Goal: Complete application form

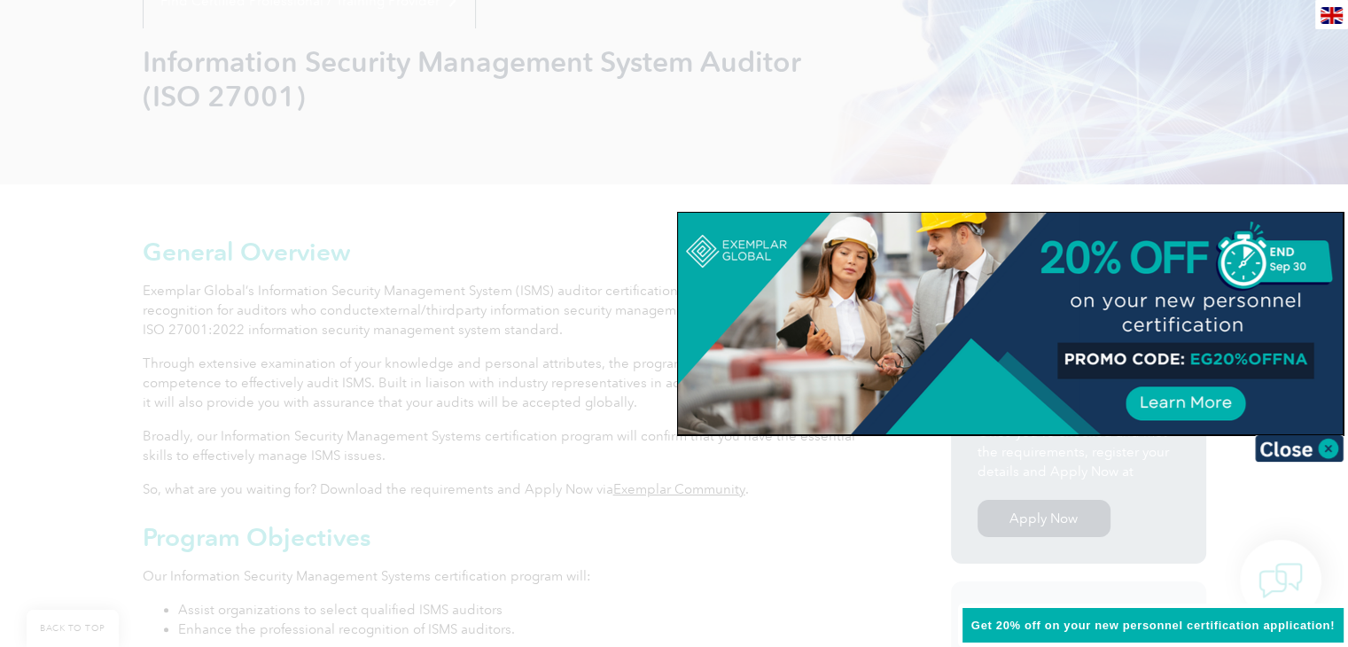
scroll to position [355, 0]
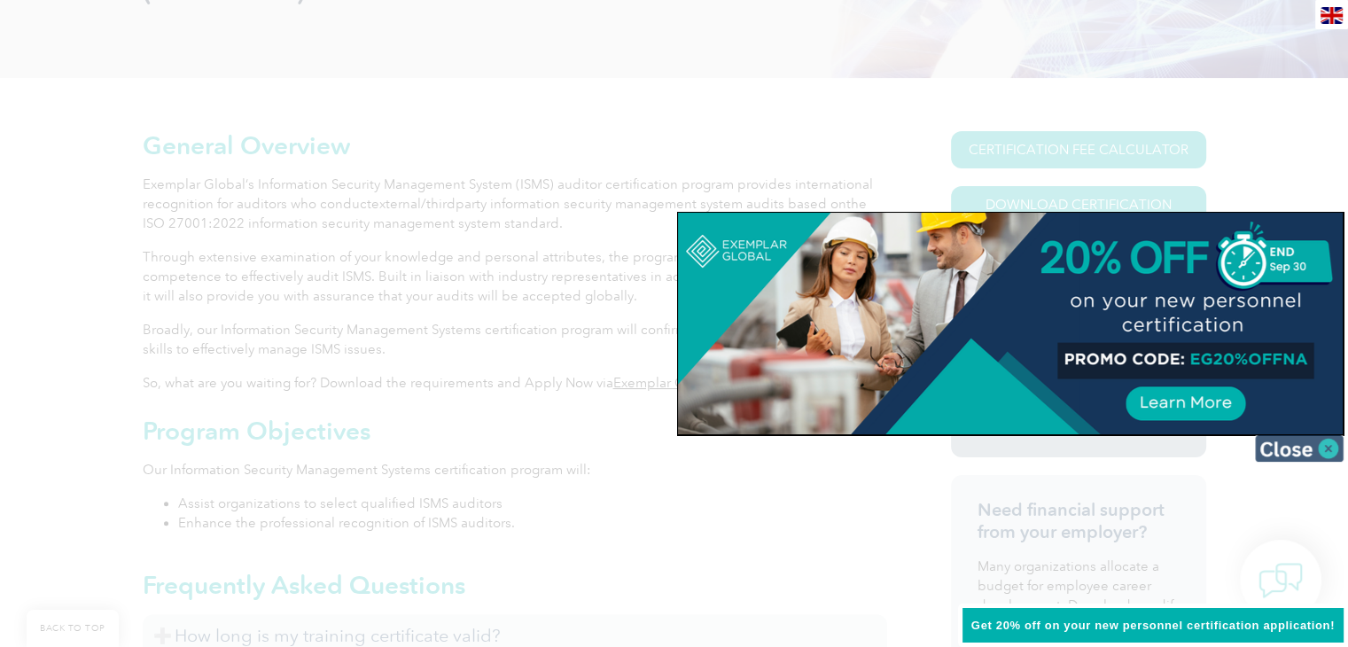
click at [1296, 448] on img at bounding box center [1299, 448] width 89 height 27
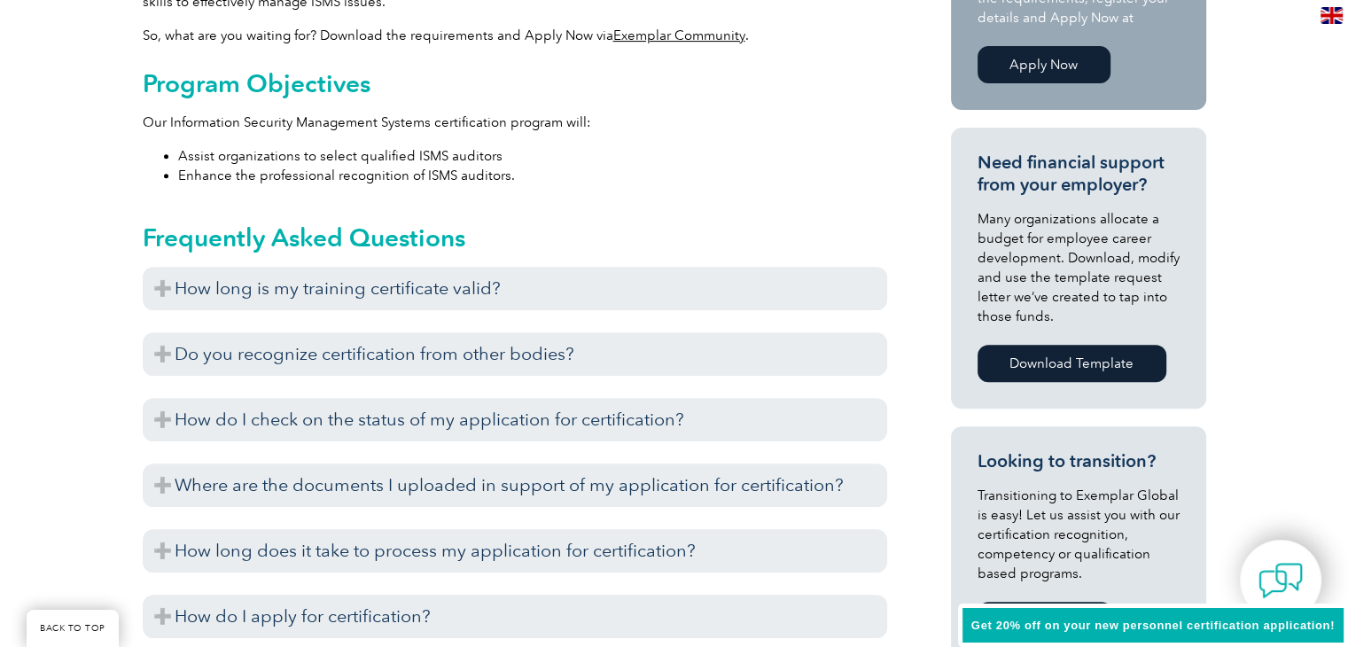
scroll to position [709, 0]
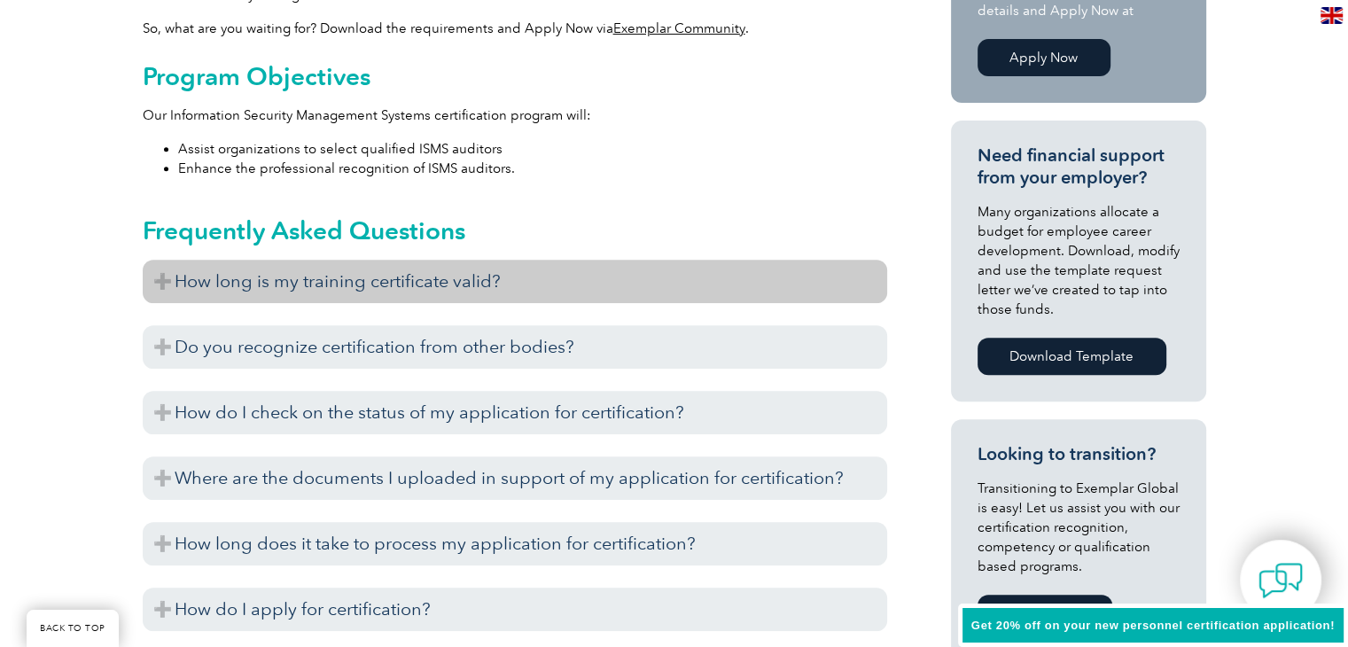
click at [161, 280] on h3 "How long is my training certificate valid?" at bounding box center [515, 281] width 745 height 43
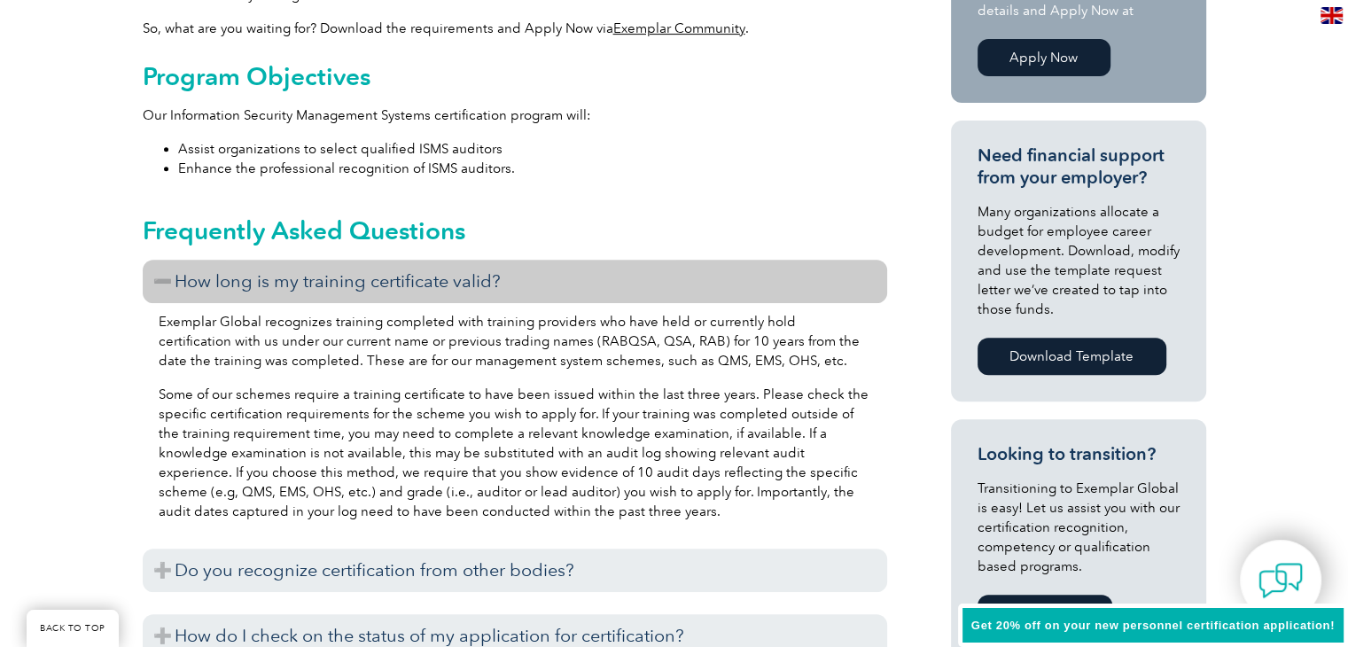
click at [161, 280] on h3 "How long is my training certificate valid?" at bounding box center [515, 281] width 745 height 43
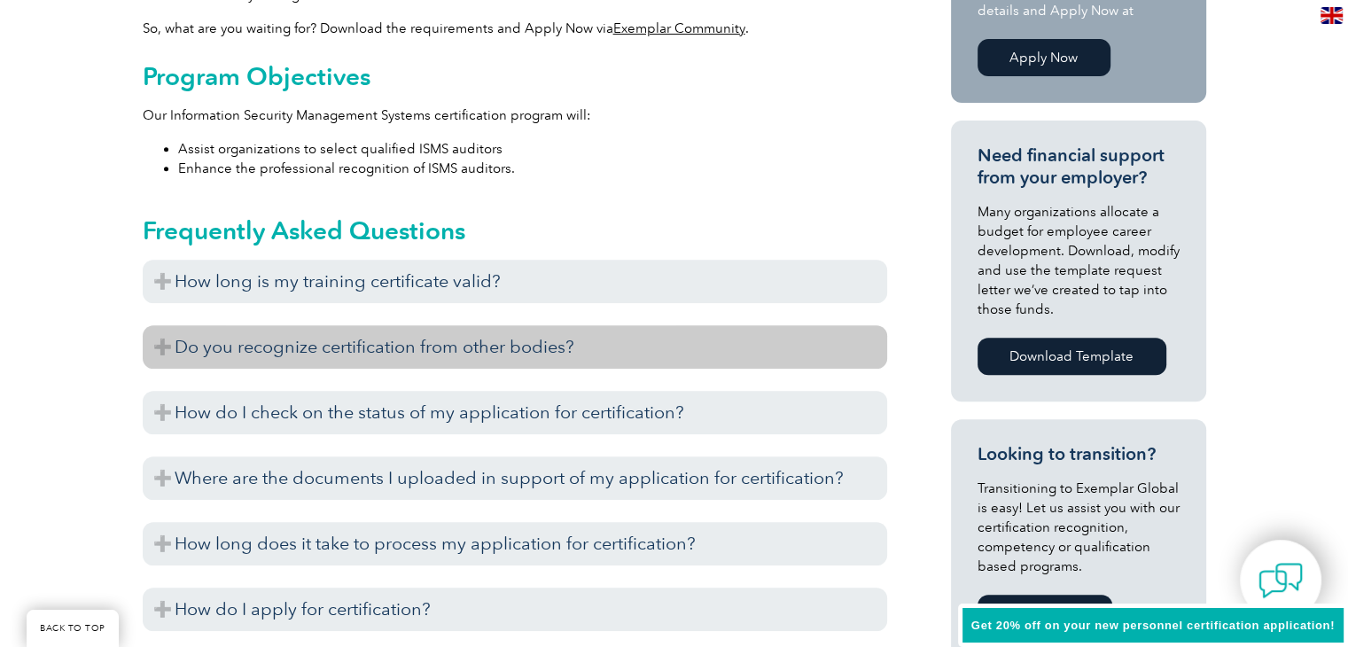
click at [163, 343] on h3 "Do you recognize certification from other bodies?" at bounding box center [515, 346] width 745 height 43
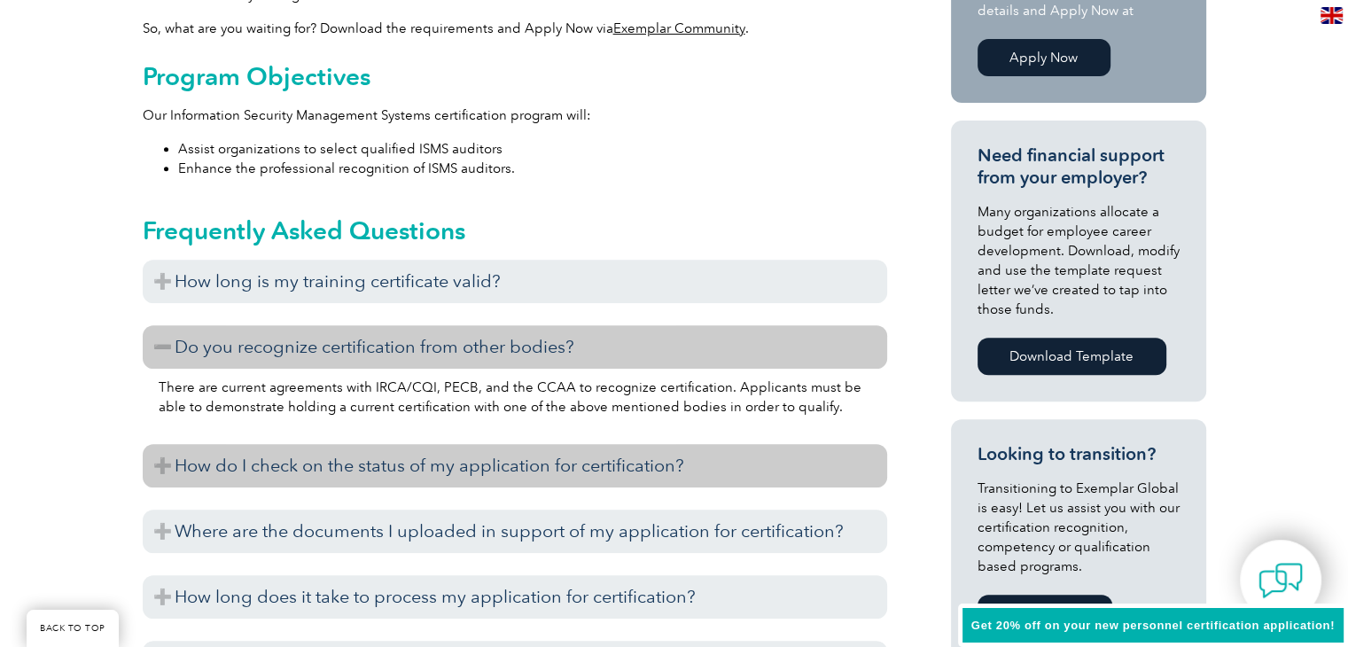
click at [188, 459] on h3 "How do I check on the status of my application for certification?" at bounding box center [515, 465] width 745 height 43
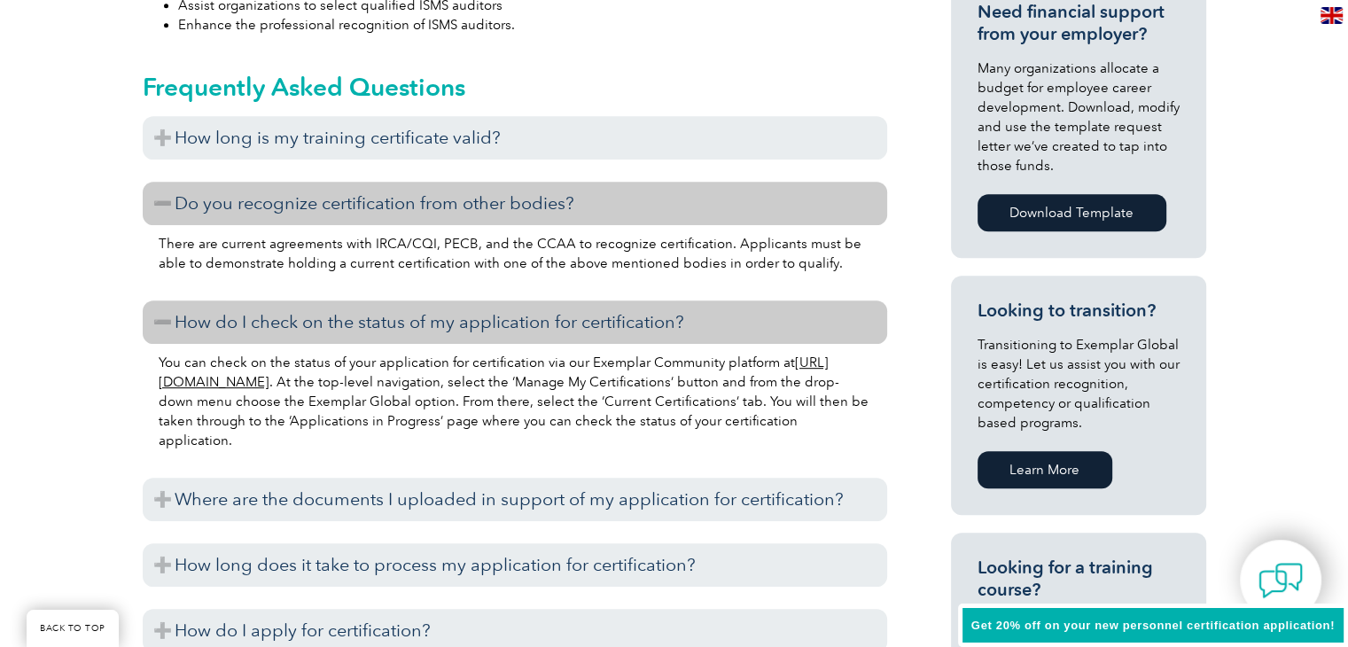
scroll to position [1153, 0]
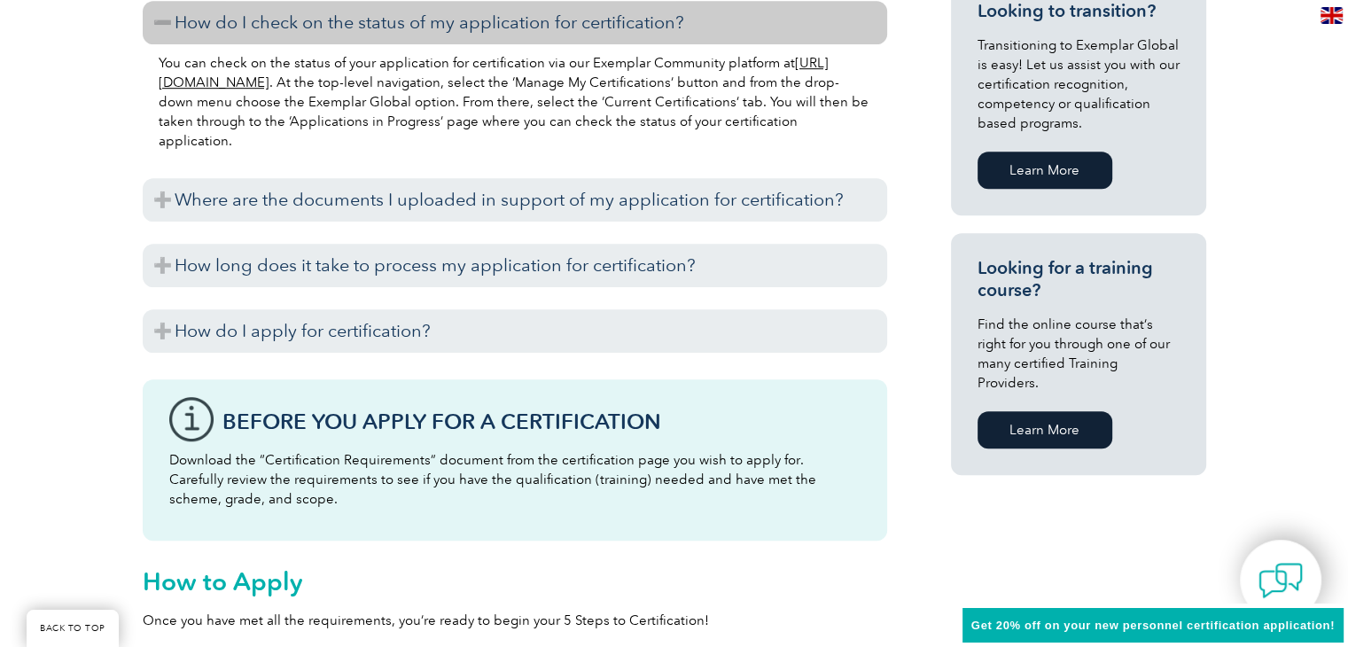
click at [248, 86] on link "https://community.exemplarglobal.org/" at bounding box center [494, 72] width 670 height 35
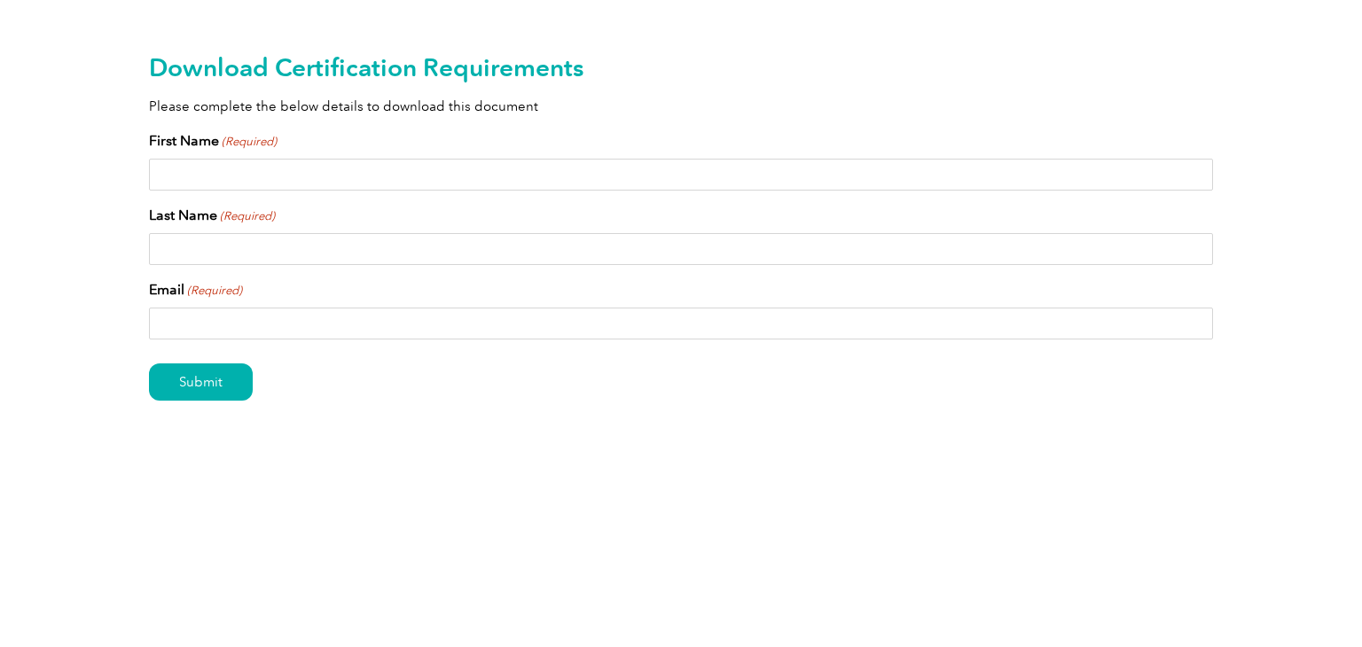
click at [392, 164] on input "First Name (Required)" at bounding box center [681, 175] width 1064 height 32
type input "[PERSON_NAME]"
click at [262, 249] on input "Last Name (Required)" at bounding box center [681, 249] width 1064 height 32
type input "NKEMGNE SOUOP"
click at [341, 324] on input "Email (Required)" at bounding box center [681, 324] width 1064 height 32
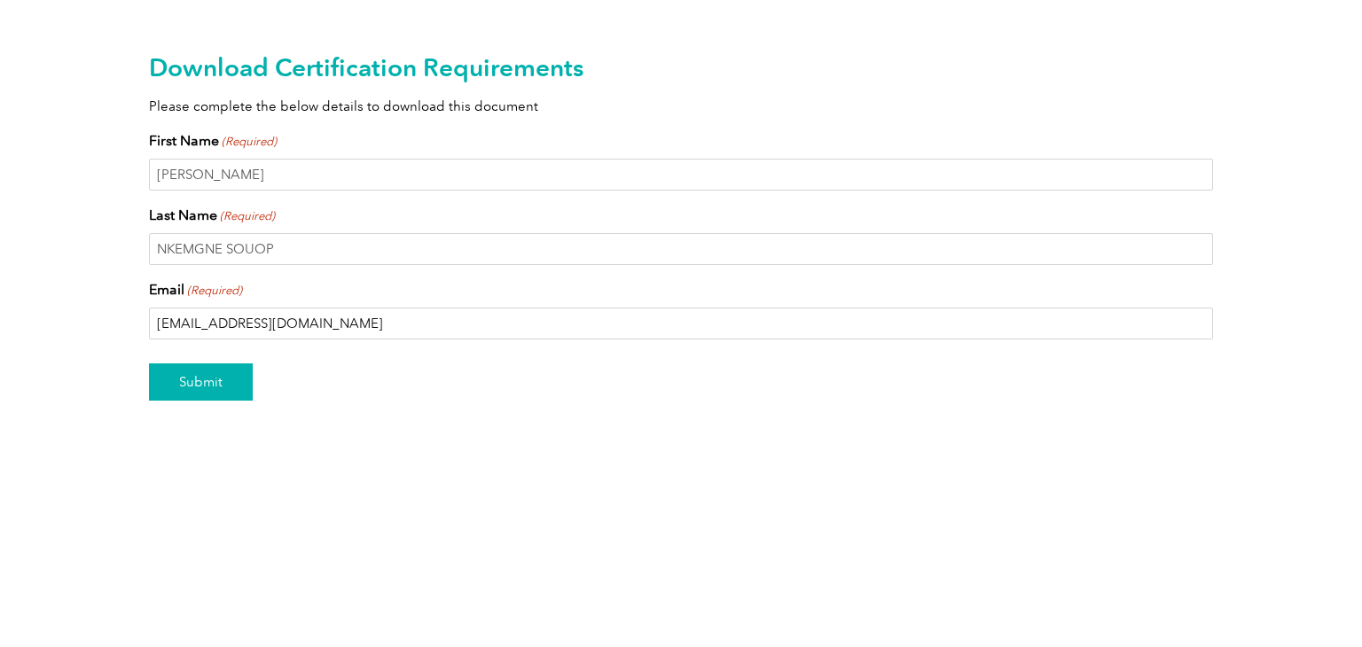
type input "nkemgne@gmail.com"
click at [231, 382] on input "Submit" at bounding box center [201, 381] width 104 height 37
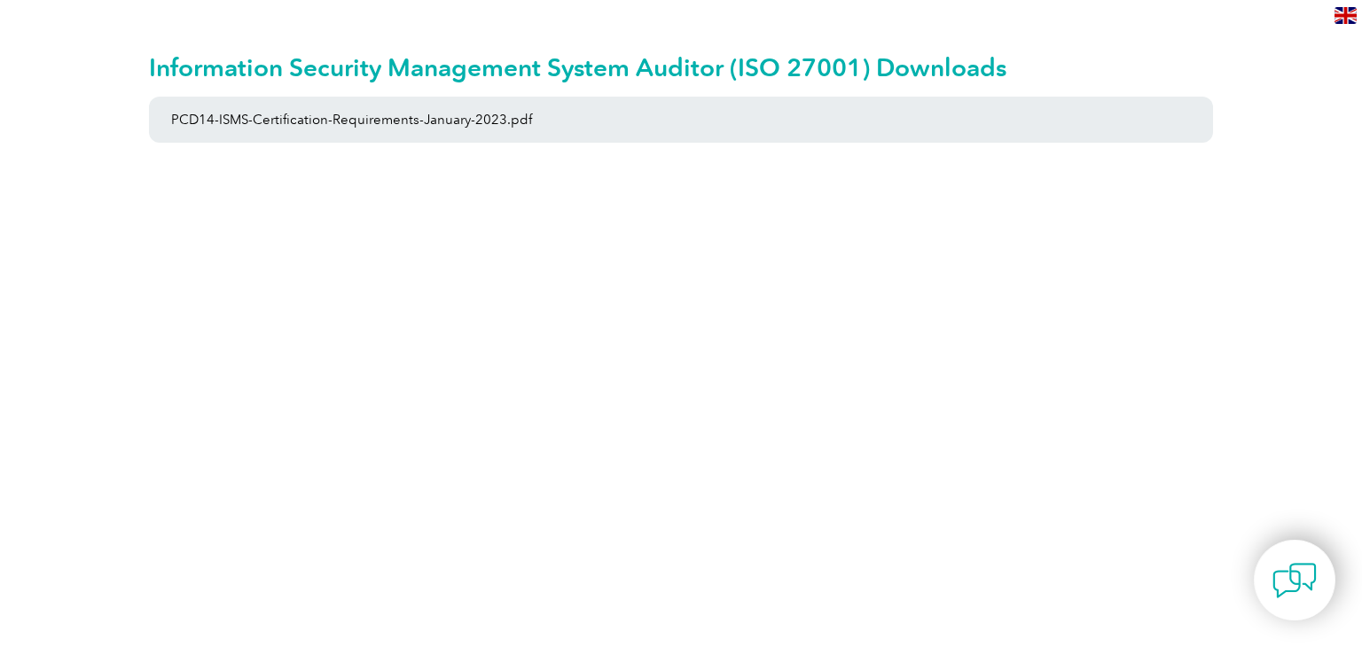
drag, startPoint x: 343, startPoint y: 112, endPoint x: 1285, endPoint y: 114, distance: 941.6
click at [1309, 210] on html "BACK TO TOP Leading the way to excellence Search Login to the Community ▼ Home …" at bounding box center [681, 105] width 1362 height 210
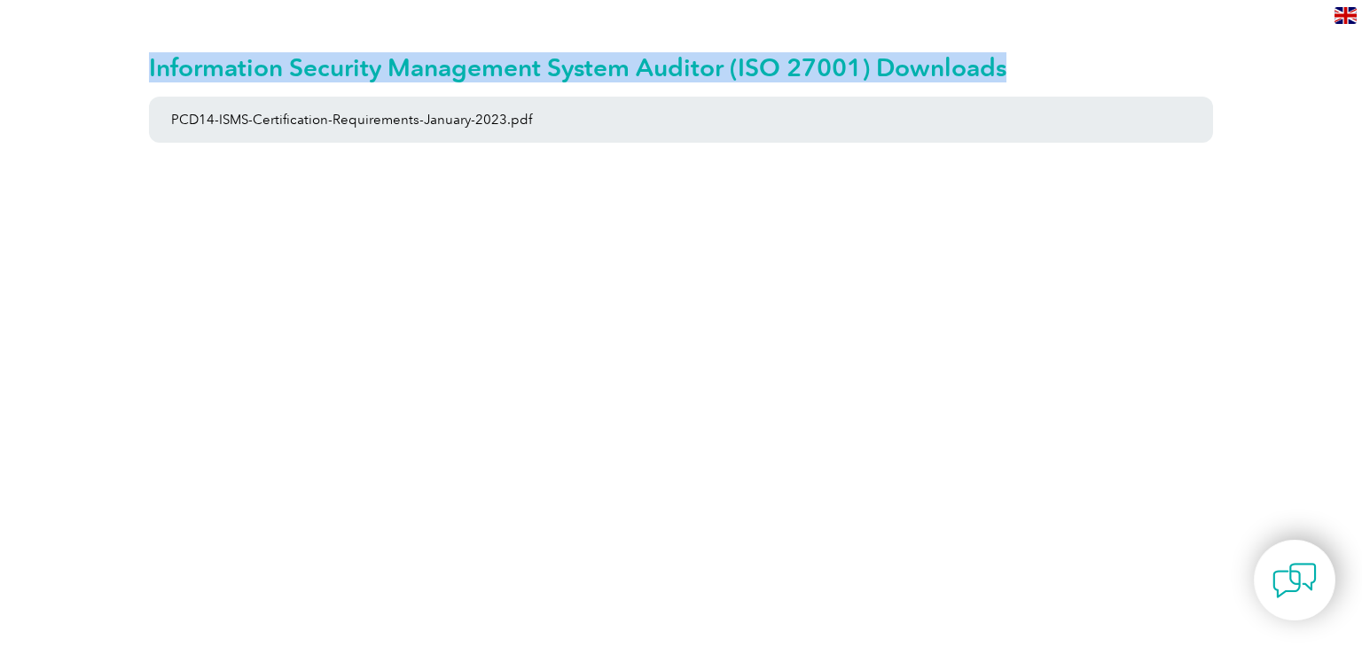
drag, startPoint x: 145, startPoint y: 59, endPoint x: 1014, endPoint y: 65, distance: 869.8
click at [1014, 65] on div "Information Security Management System Auditor (ISO 27001) Downloads PCD14-ISMS…" at bounding box center [681, 105] width 1362 height 210
copy h2 "Information Security Management System Auditor (ISO 27001) Downloads"
